Goal: Task Accomplishment & Management: Manage account settings

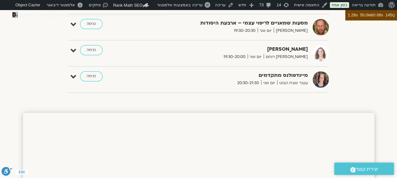
scroll to position [234, 0]
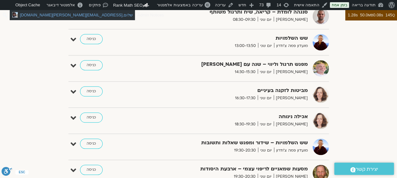
click at [25, 14] on span "noa.amati@gmail.com" at bounding box center [71, 15] width 103 height 5
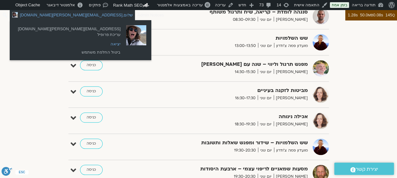
click at [56, 46] on link "יציאה" at bounding box center [69, 44] width 109 height 8
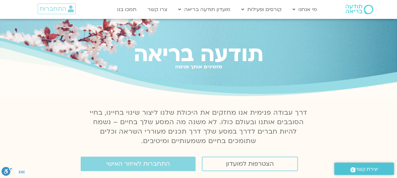
click at [229, 37] on link "מידע על המועדון" at bounding box center [209, 37] width 69 height 14
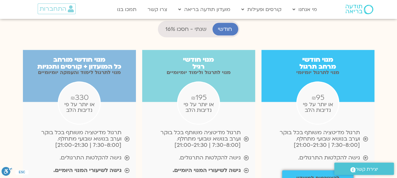
scroll to position [595, 0]
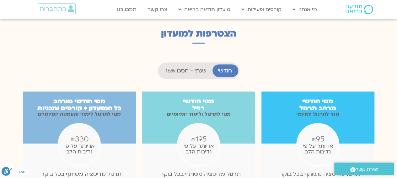
click at [192, 67] on span "שנתי - חסכו 16%" at bounding box center [186, 70] width 41 height 6
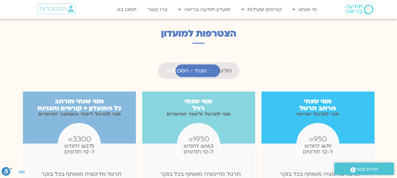
scroll to position [315, 0]
click at [227, 67] on span "חודשי" at bounding box center [225, 70] width 14 height 6
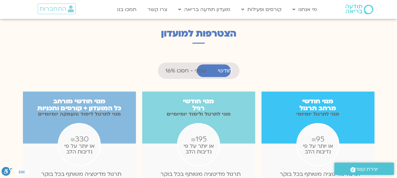
scroll to position [303, 0]
click at [203, 64] on li "שנתי - חסכו 16%" at bounding box center [186, 70] width 52 height 13
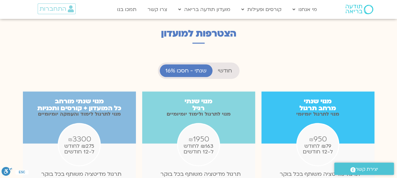
click at [222, 67] on span "חודשי" at bounding box center [225, 70] width 14 height 6
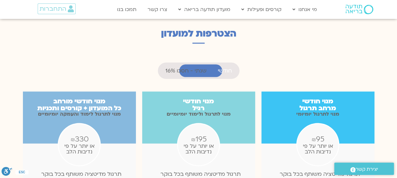
scroll to position [303, 0]
click at [183, 64] on li "שנתי - חסכו 16%" at bounding box center [186, 70] width 52 height 13
